Goal: Navigation & Orientation: Find specific page/section

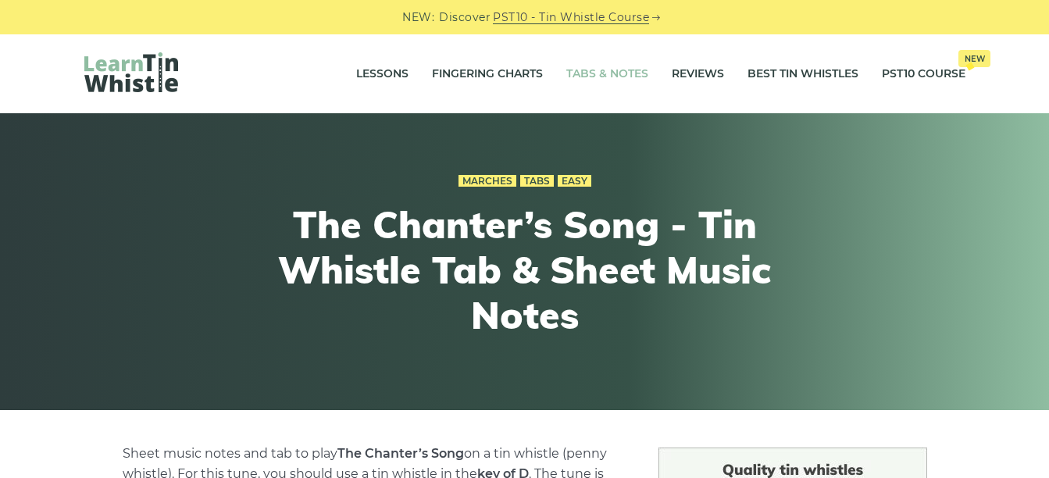
click at [599, 71] on link "Tabs & Notes" at bounding box center [607, 74] width 82 height 39
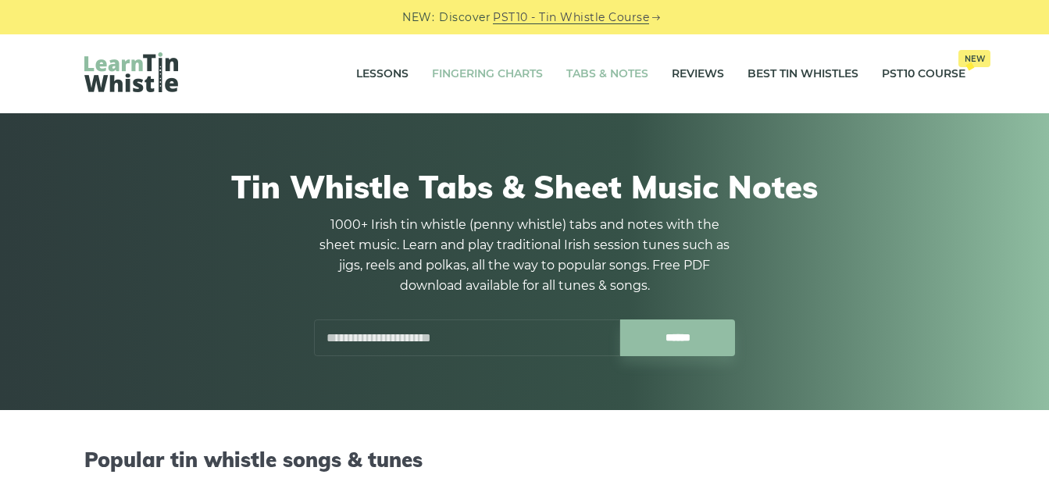
click at [488, 74] on link "Fingering Charts" at bounding box center [487, 74] width 111 height 39
